Goal: Transaction & Acquisition: Download file/media

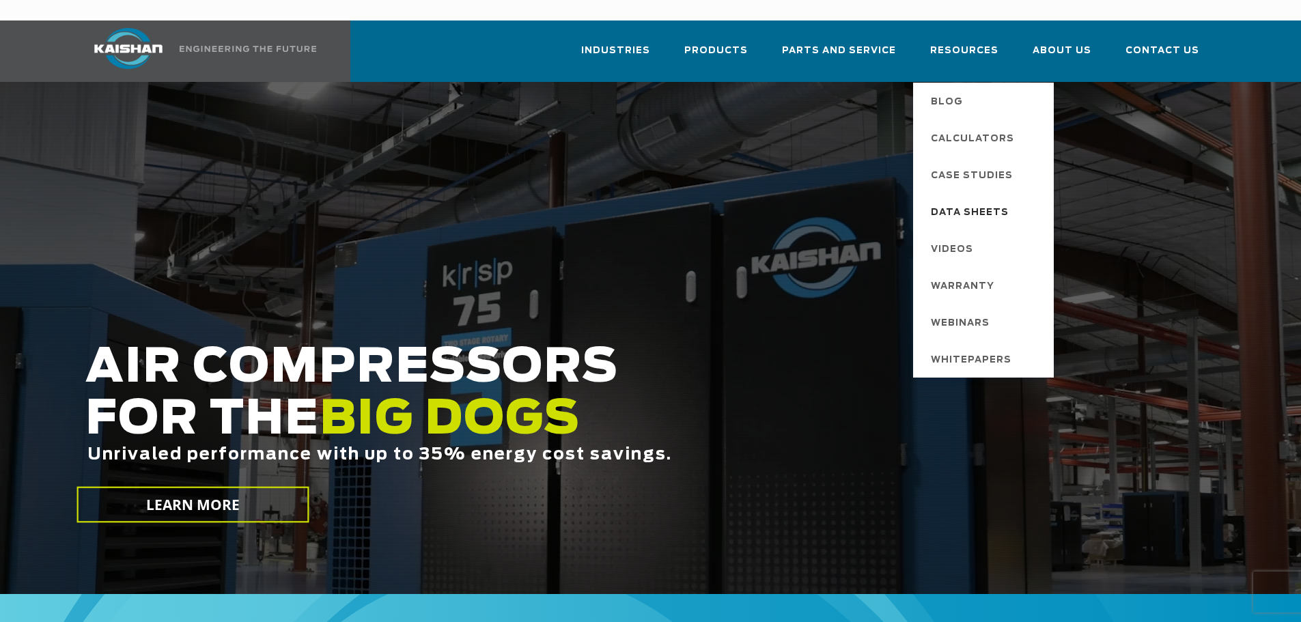
click at [982, 201] on span "Data Sheets" at bounding box center [970, 212] width 78 height 23
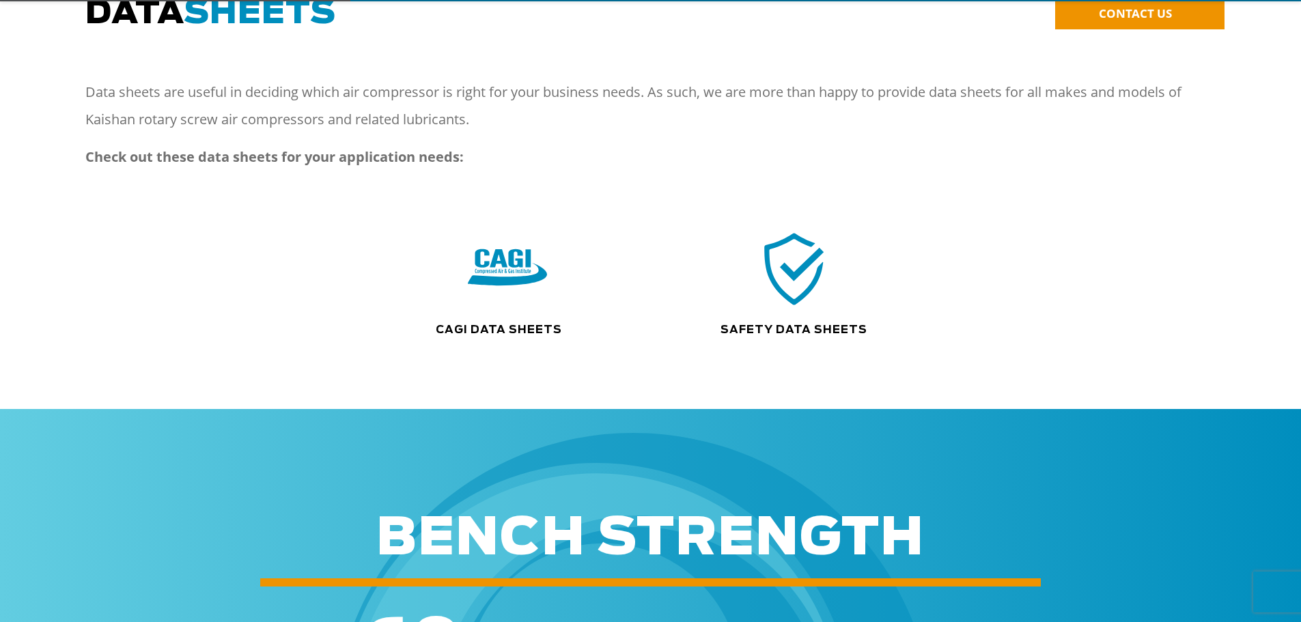
scroll to position [205, 0]
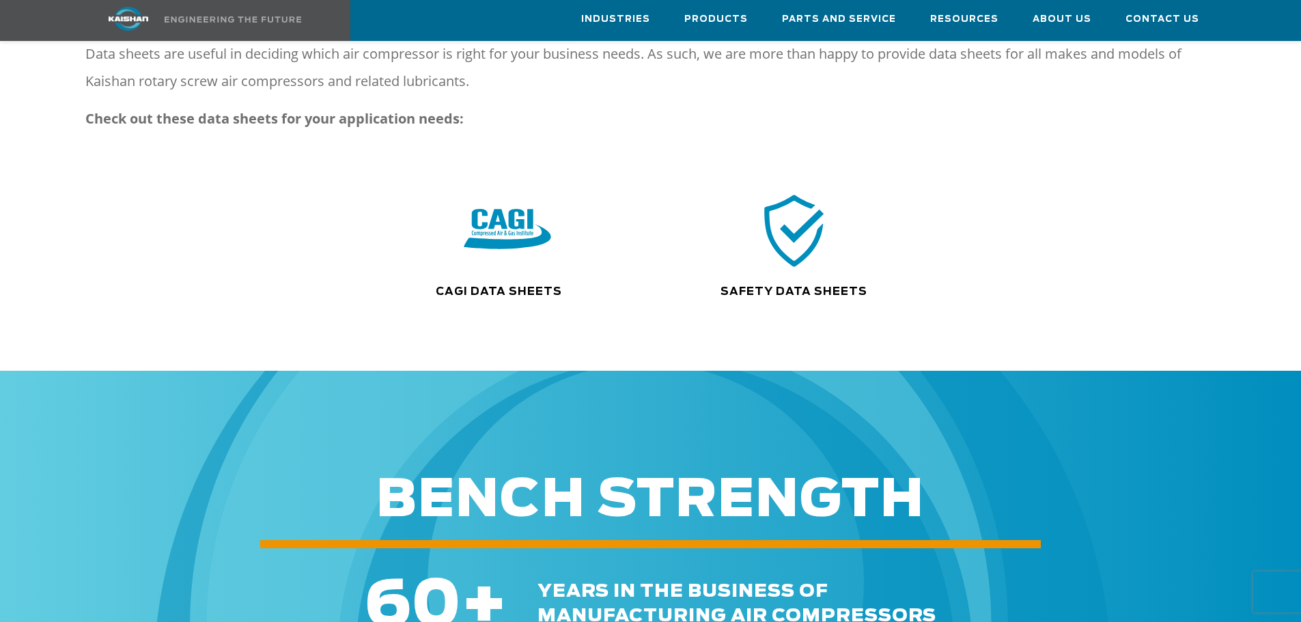
click at [509, 195] on img at bounding box center [507, 230] width 87 height 88
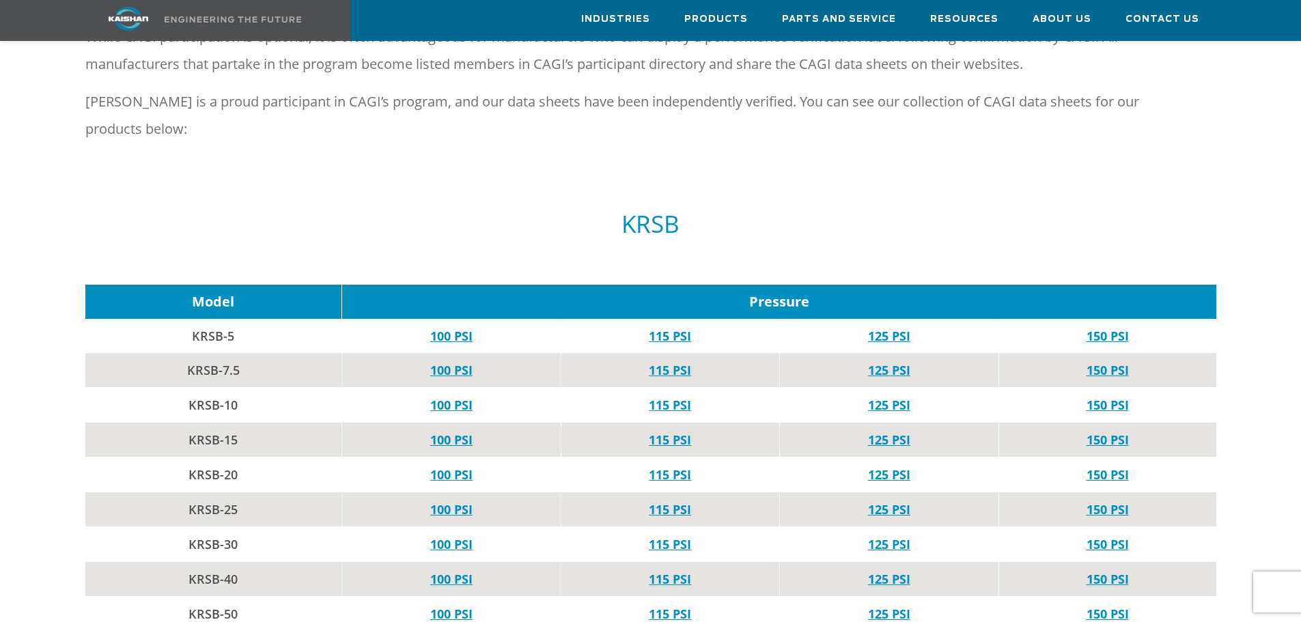
scroll to position [546, 0]
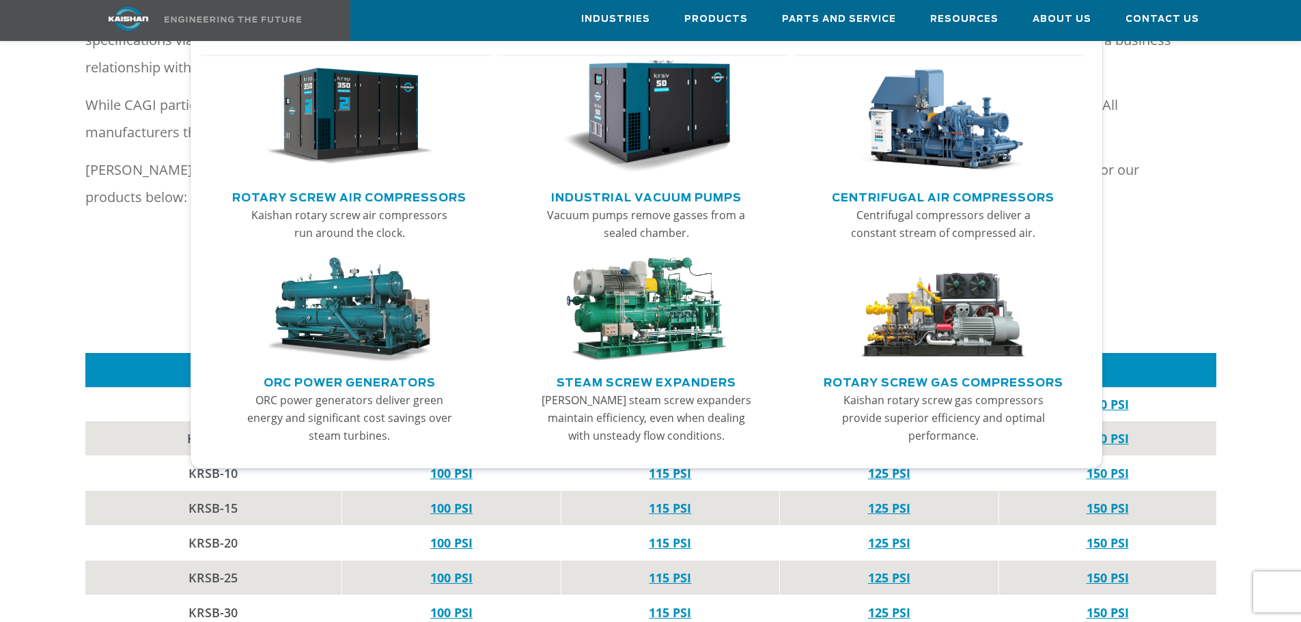
click at [688, 195] on link "Industrial Vacuum Pumps" at bounding box center [646, 196] width 191 height 20
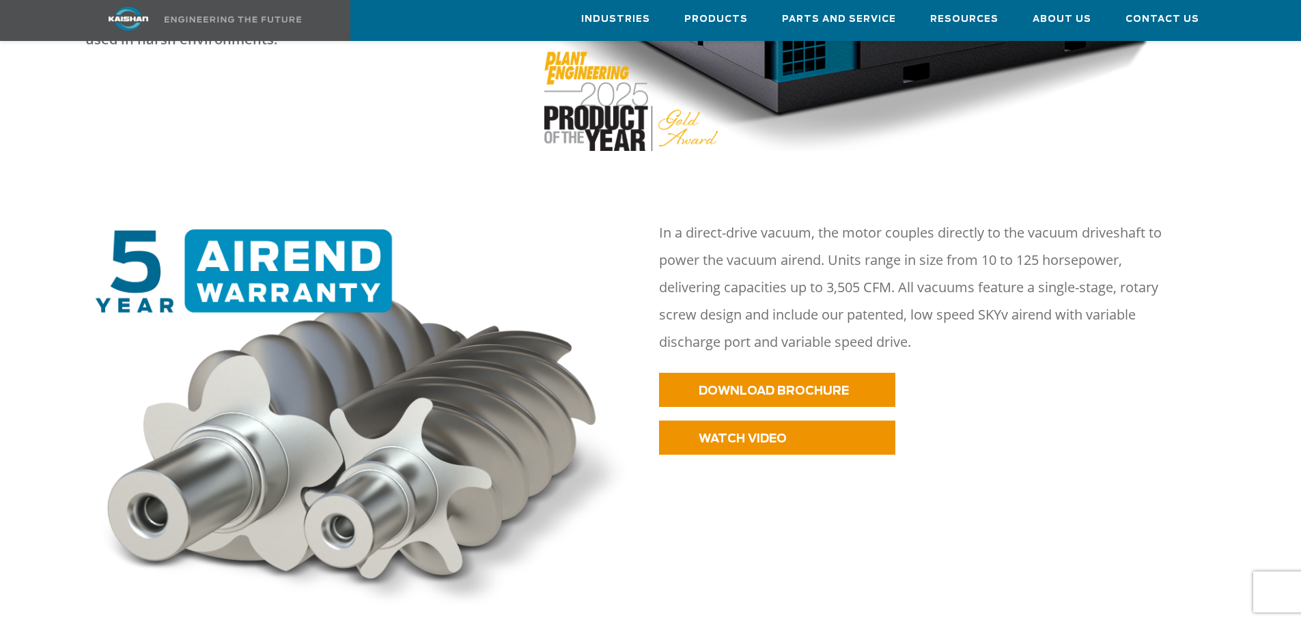
scroll to position [546, 0]
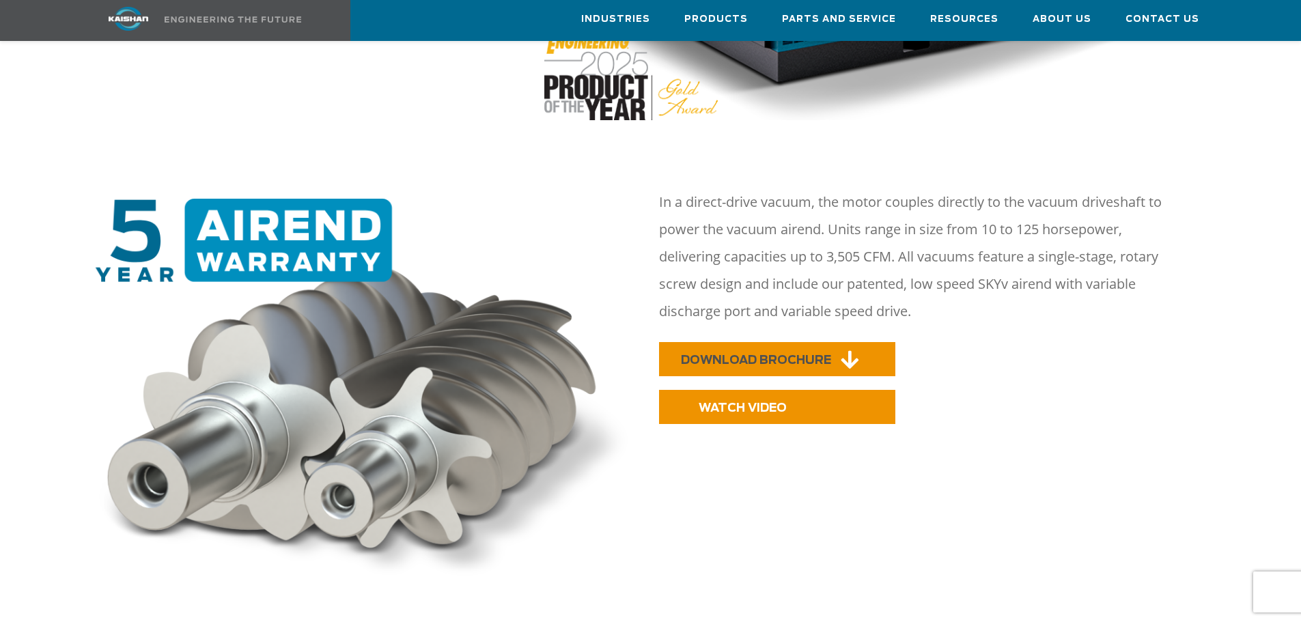
click at [764, 342] on link "DOWNLOAD BROCHURE" at bounding box center [777, 359] width 236 height 34
